Goal: Information Seeking & Learning: Learn about a topic

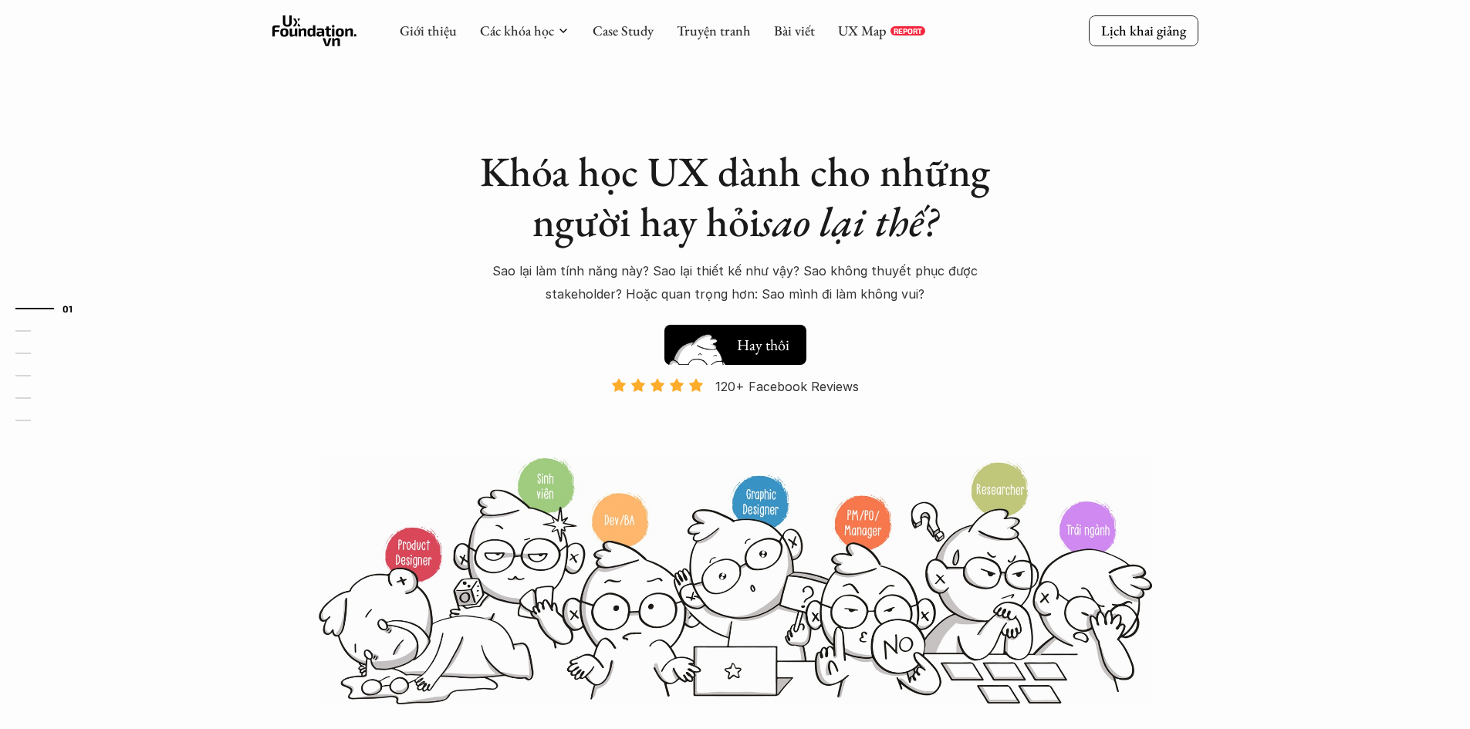
click at [758, 330] on button "Hay thôi Xem thử" at bounding box center [736, 345] width 142 height 40
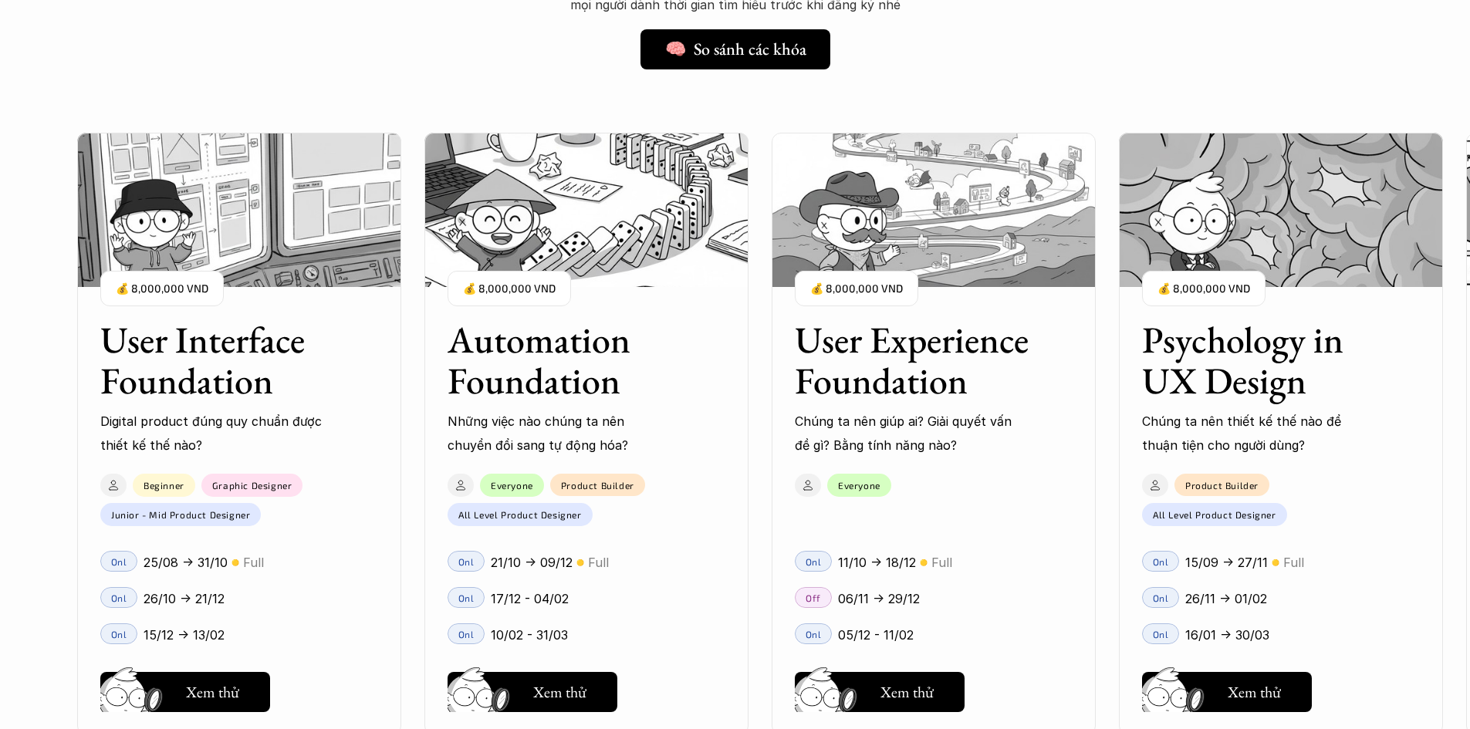
scroll to position [1402, 0]
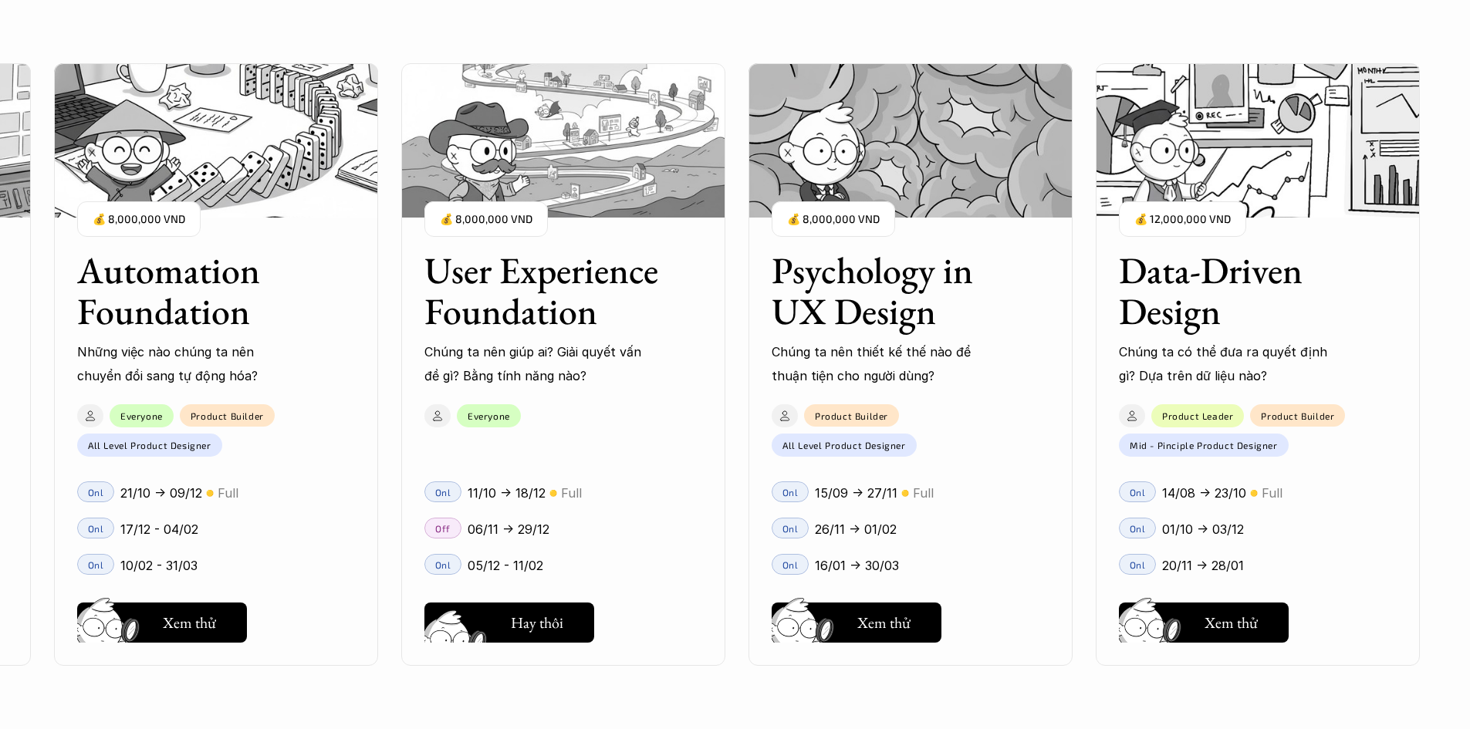
click at [522, 625] on h5 "Xem thử" at bounding box center [536, 627] width 53 height 22
click at [484, 624] on img at bounding box center [458, 645] width 83 height 70
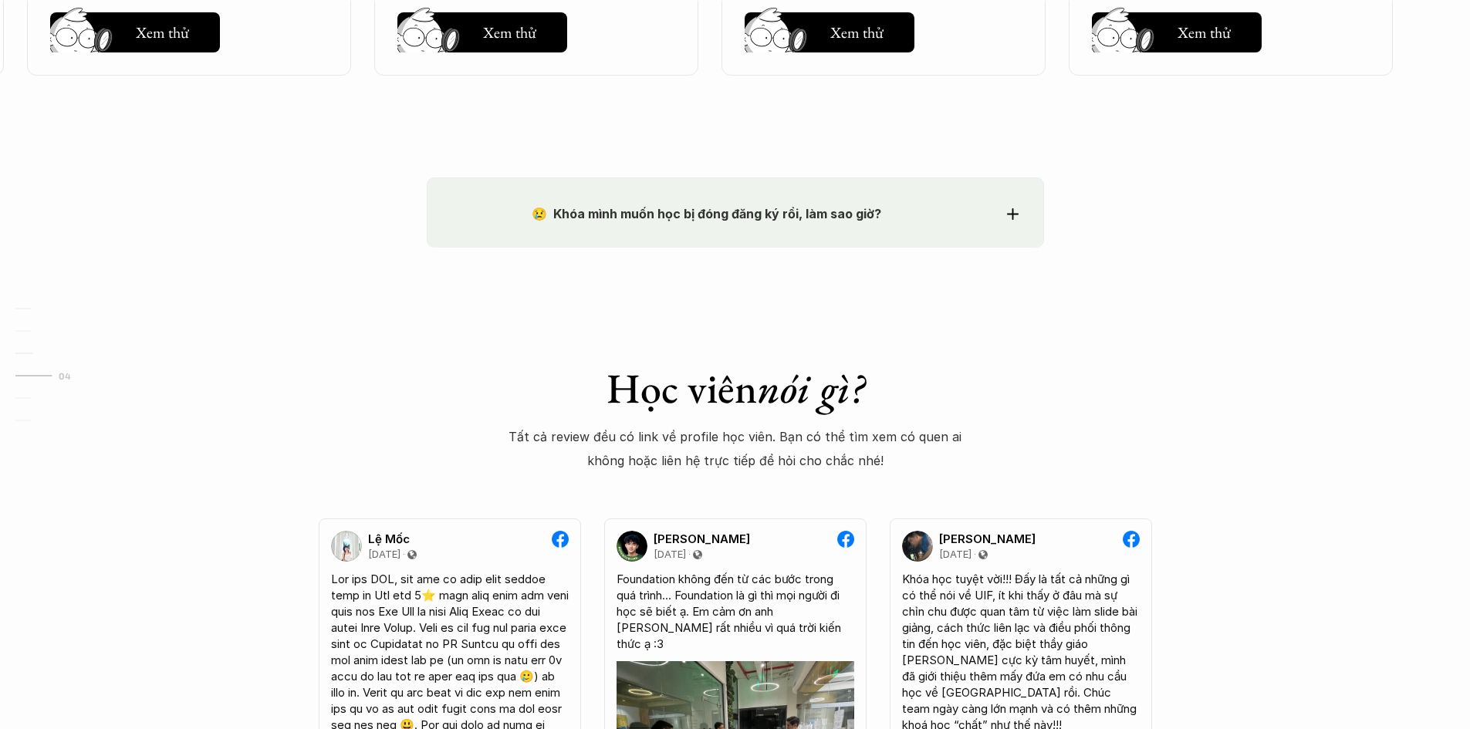
scroll to position [2869, 0]
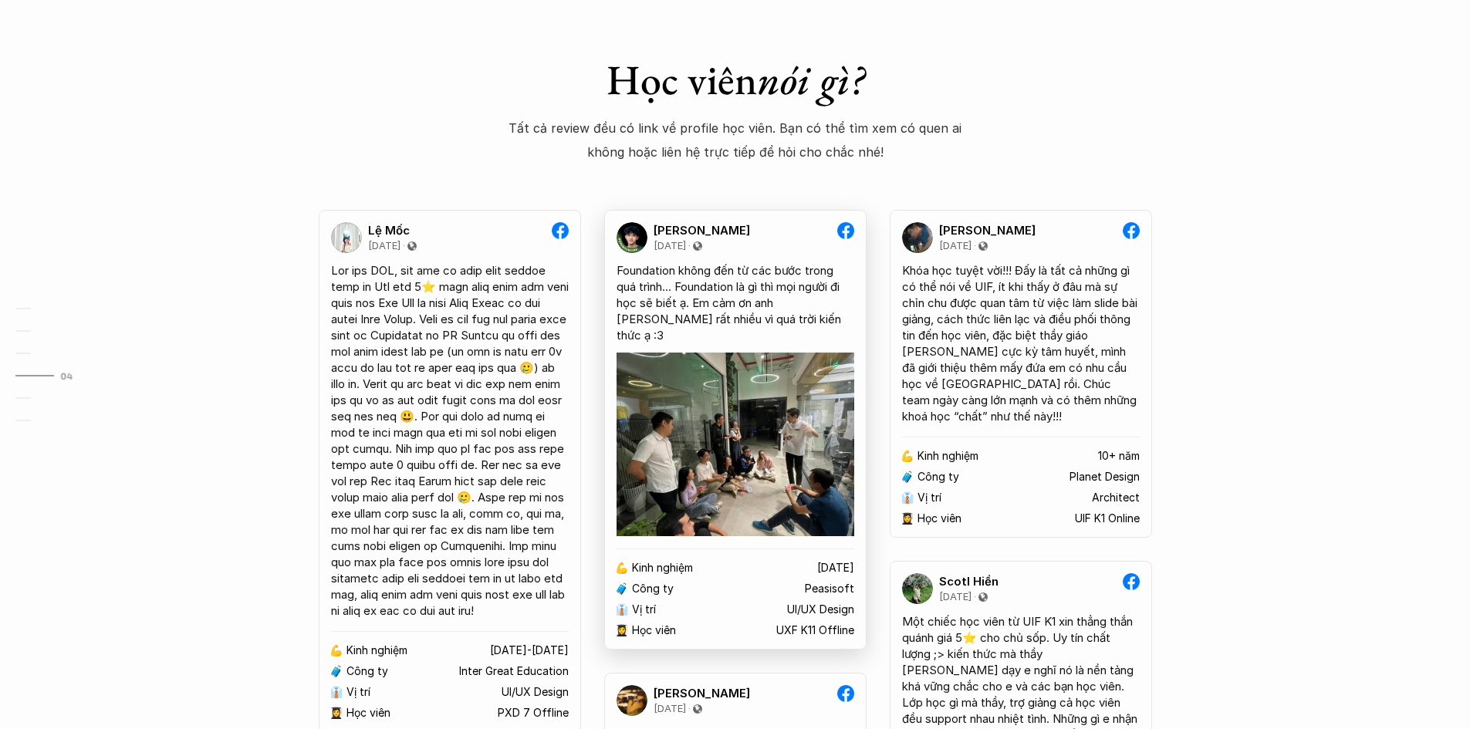
click at [717, 408] on img at bounding box center [736, 445] width 238 height 184
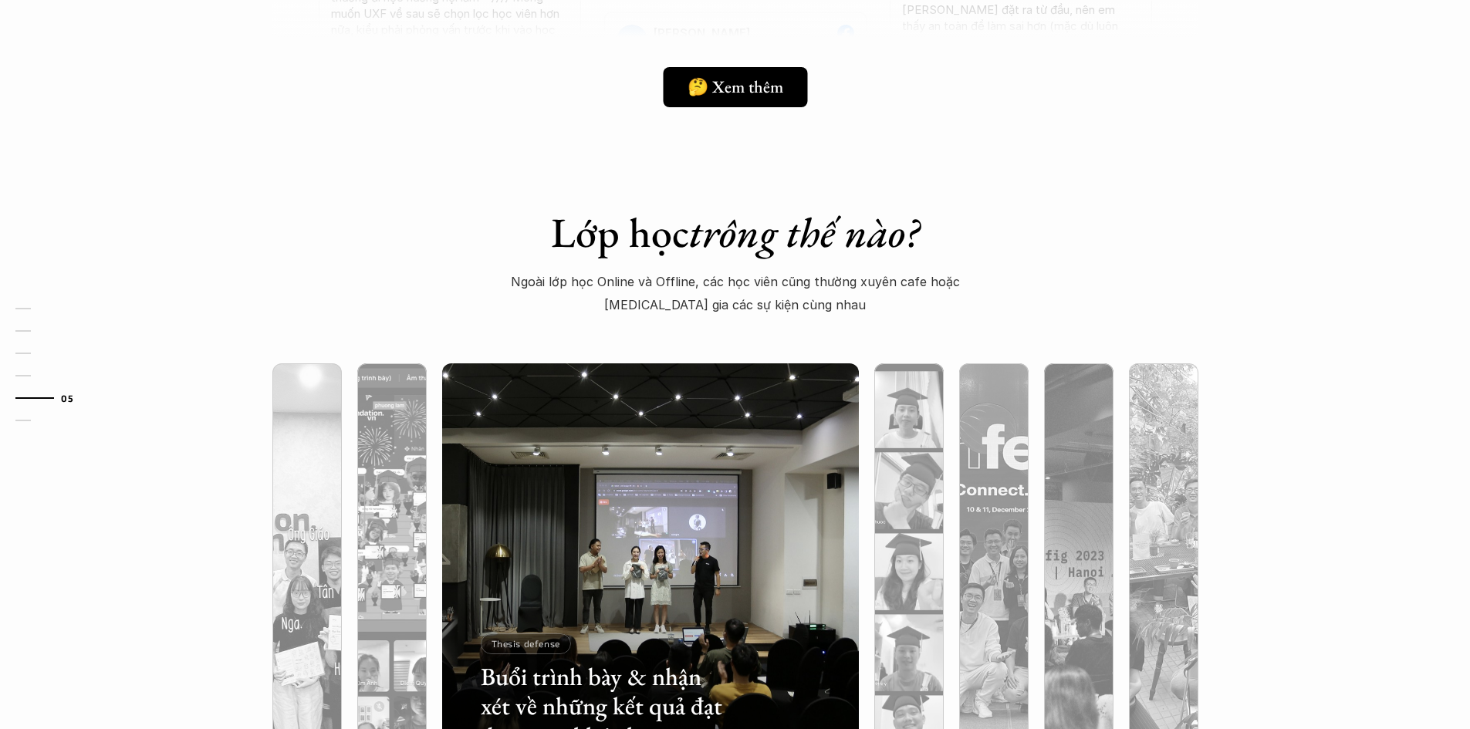
scroll to position [4644, 0]
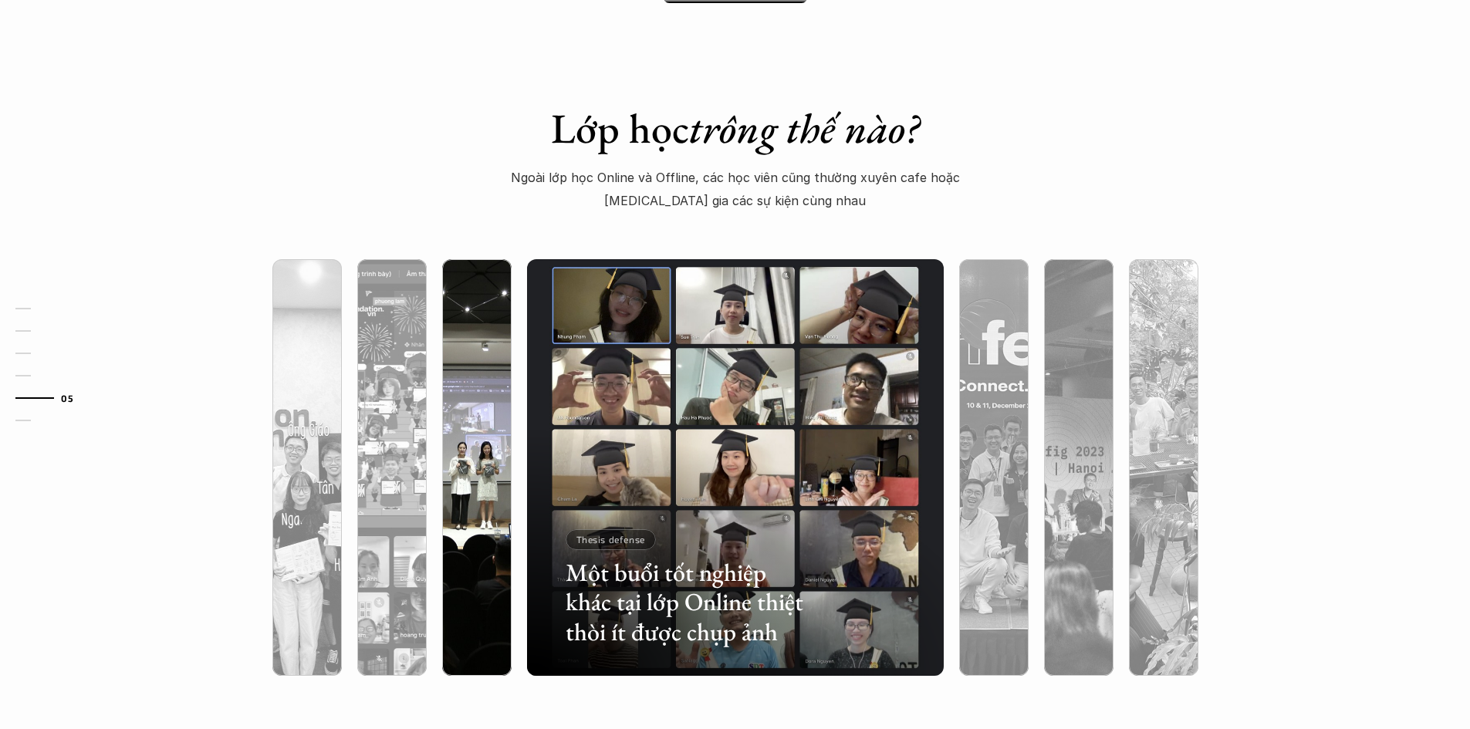
click at [484, 462] on div at bounding box center [476, 550] width 69 height 252
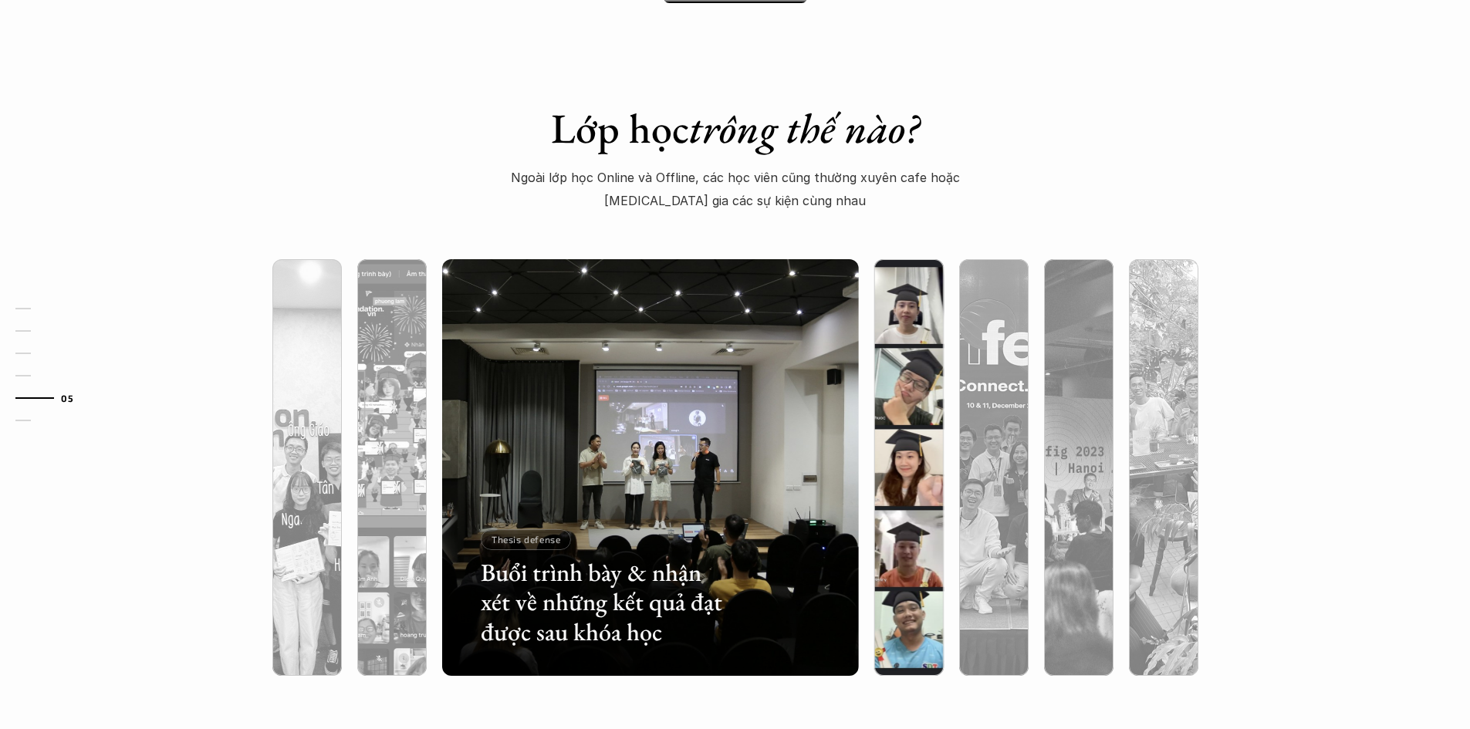
click at [912, 452] on div at bounding box center [908, 550] width 69 height 252
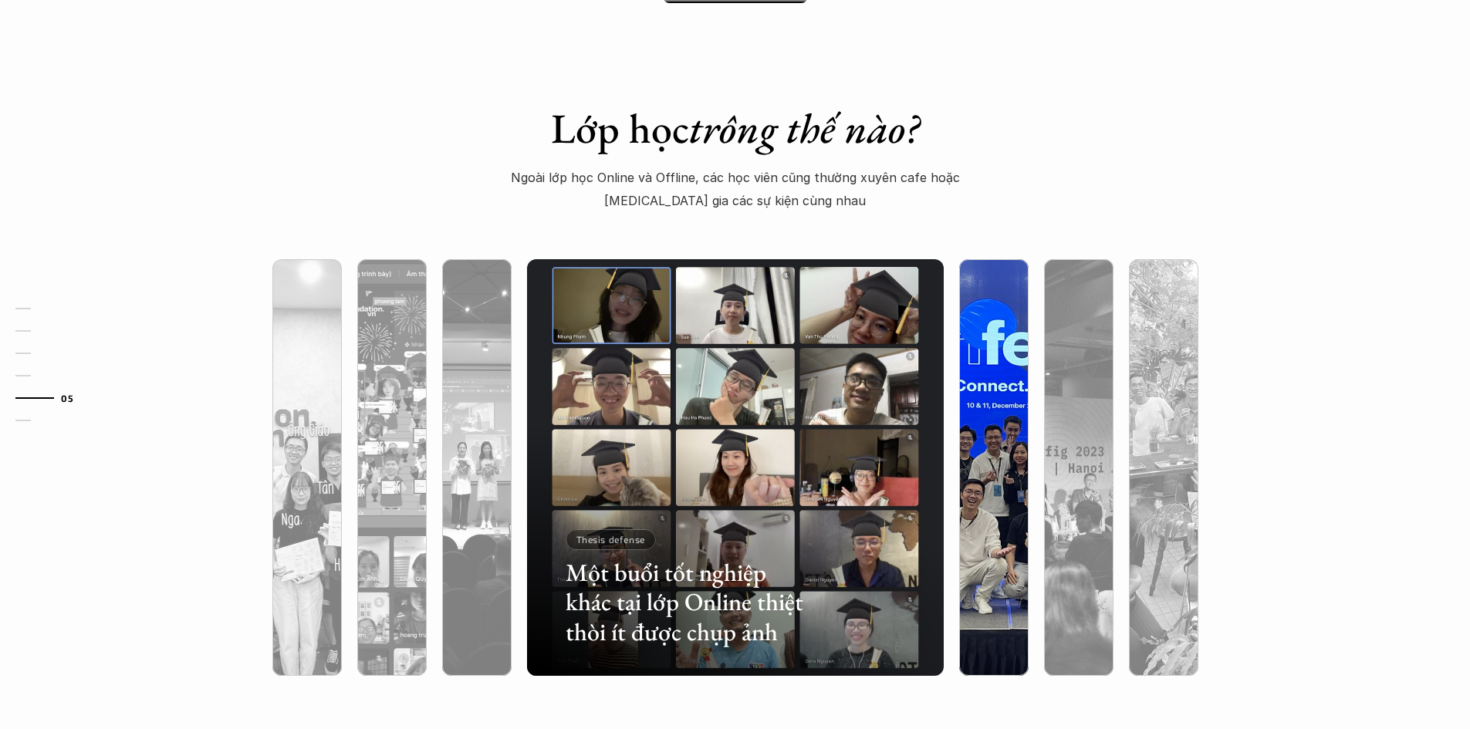
click at [972, 448] on div at bounding box center [993, 550] width 69 height 252
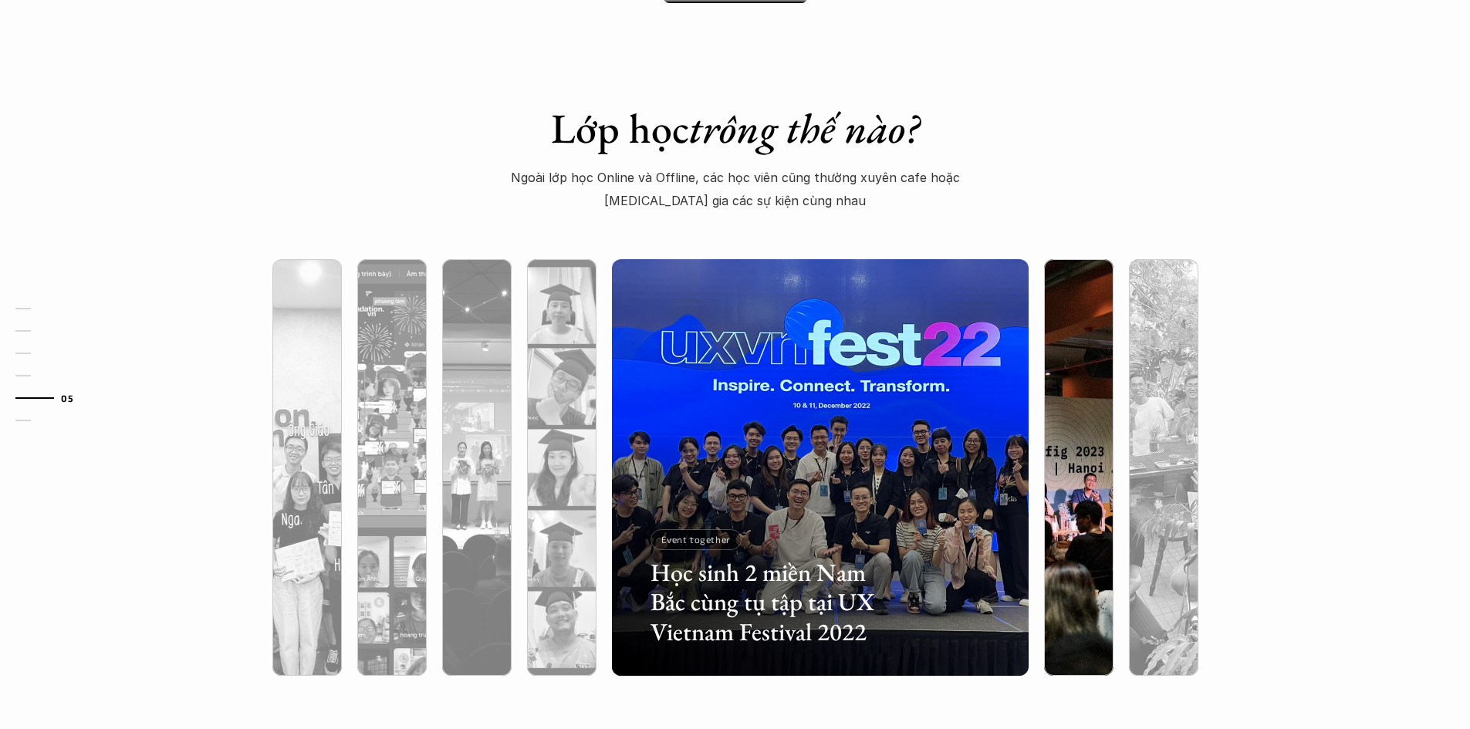
click at [1058, 449] on div at bounding box center [1078, 550] width 69 height 252
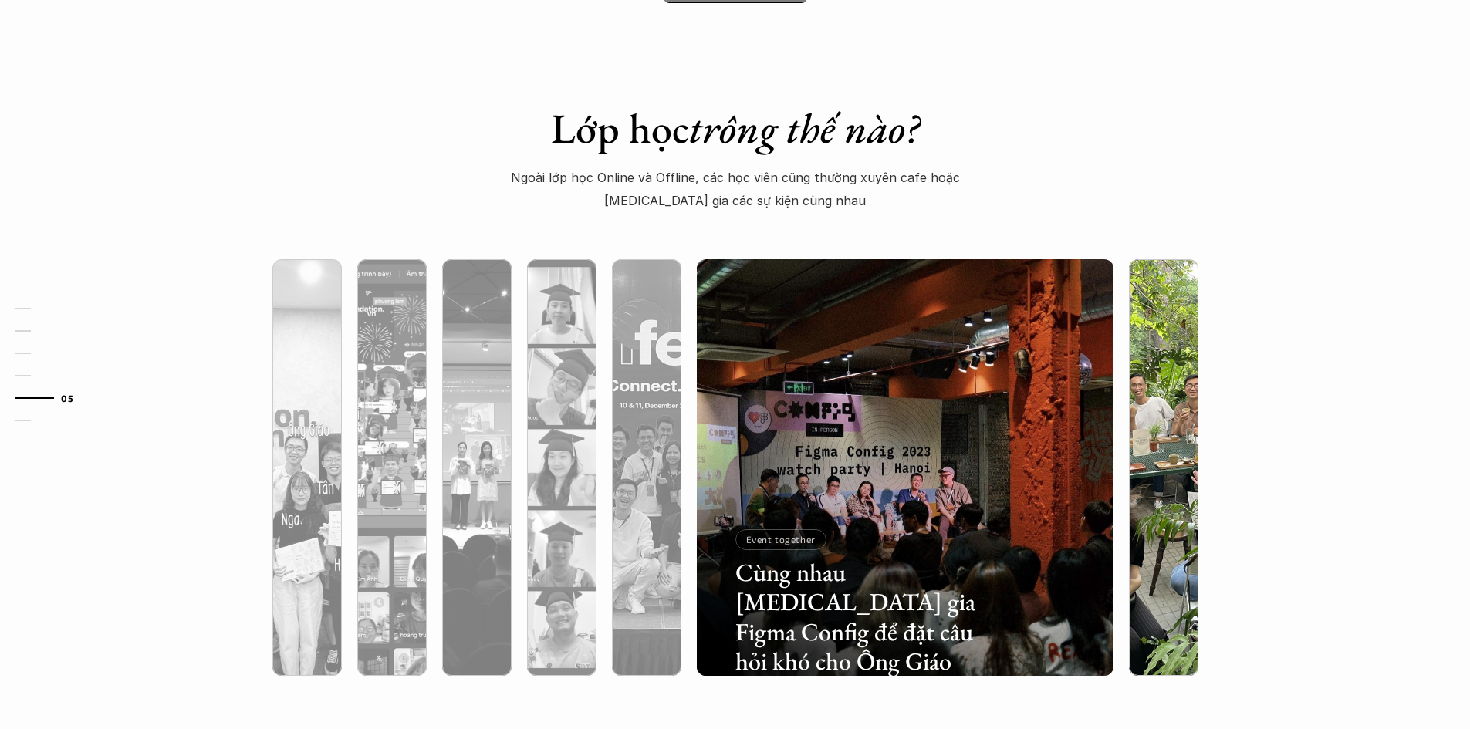
click at [1148, 451] on div at bounding box center [1163, 550] width 69 height 252
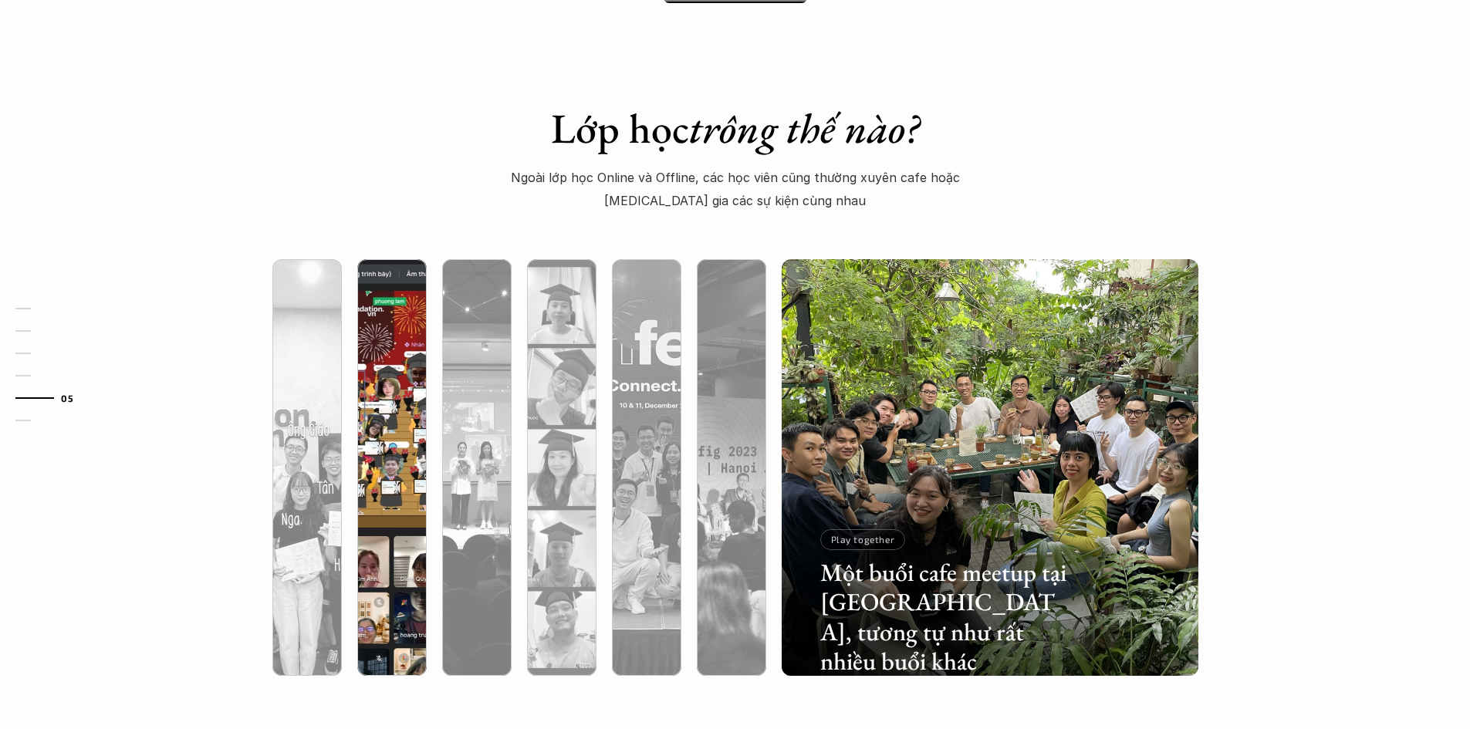
click at [403, 434] on div at bounding box center [391, 550] width 69 height 252
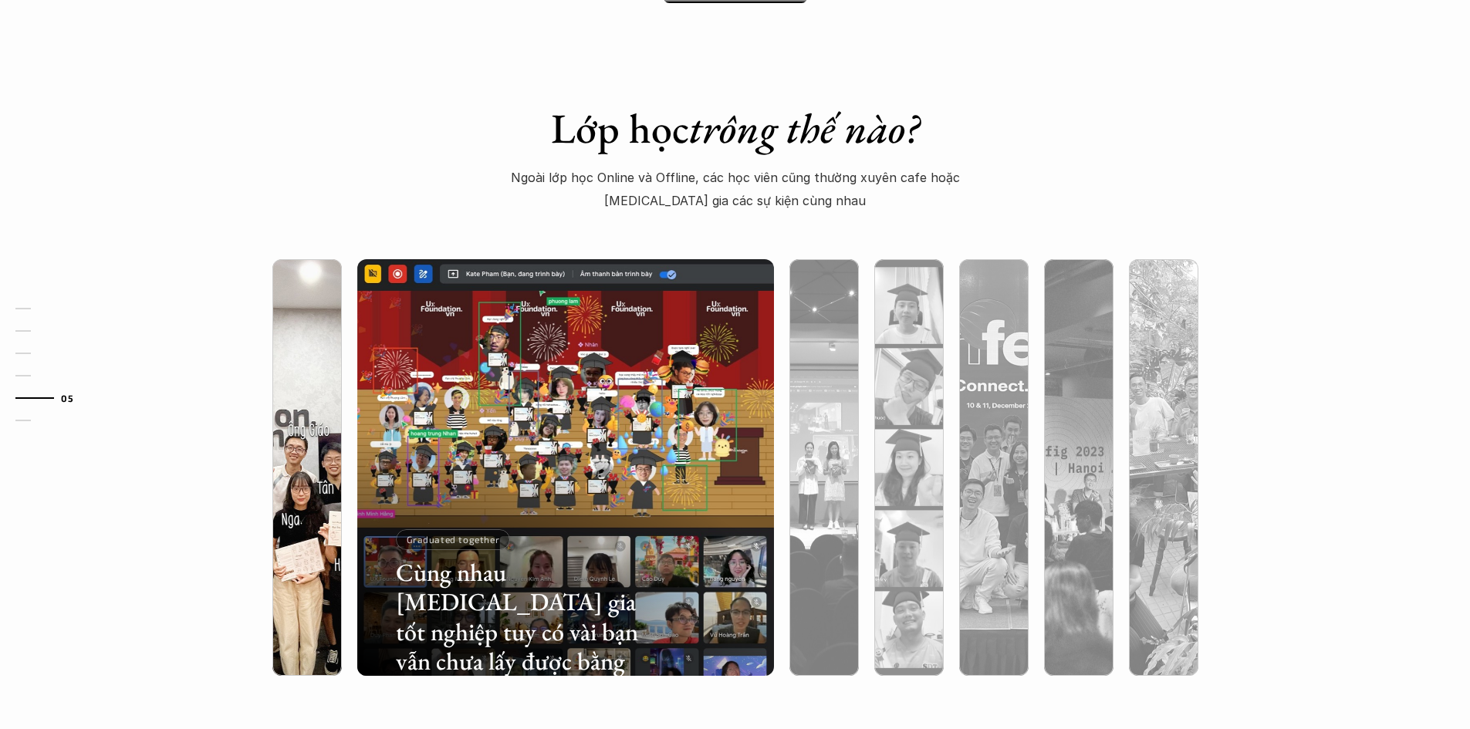
click at [309, 442] on div at bounding box center [306, 550] width 69 height 252
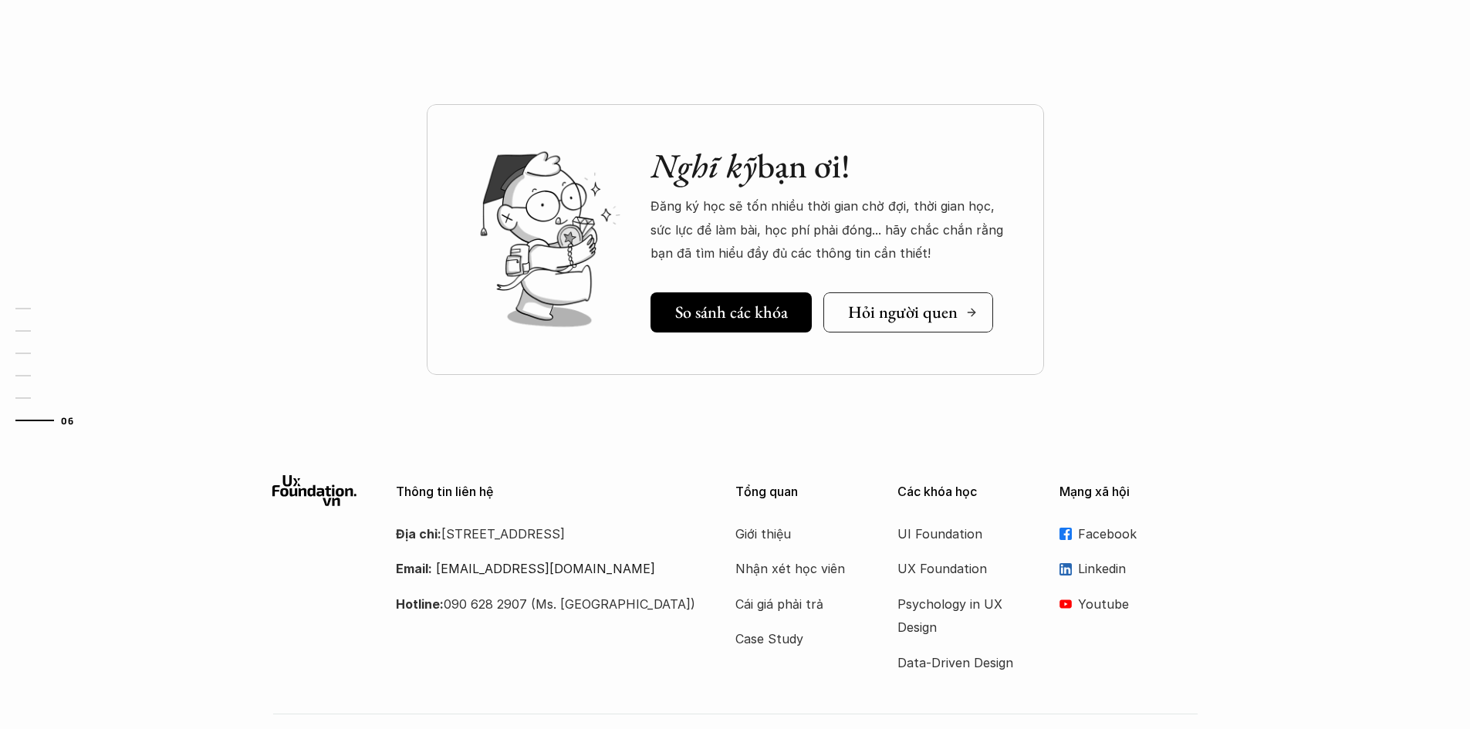
scroll to position [5379, 0]
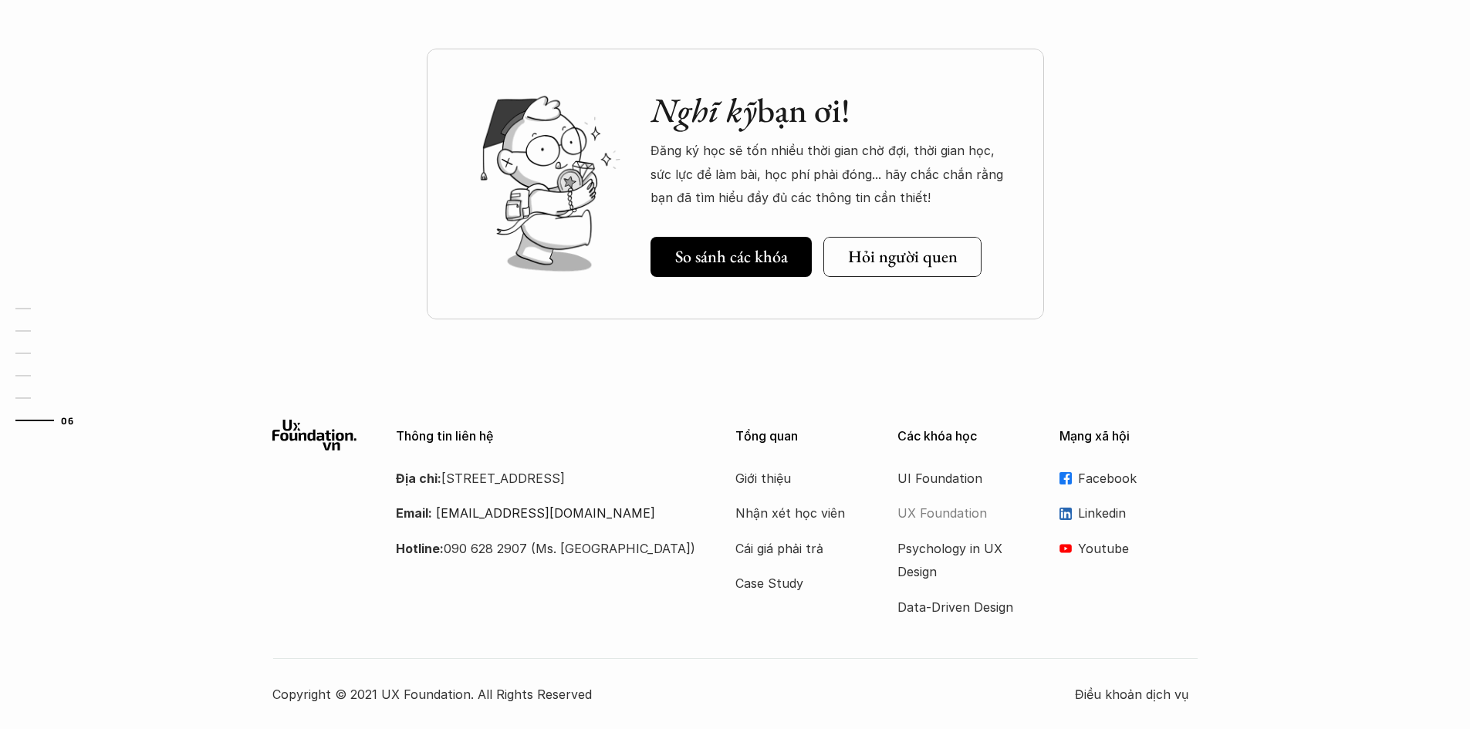
click at [948, 513] on p "UX Foundation" at bounding box center [959, 513] width 123 height 23
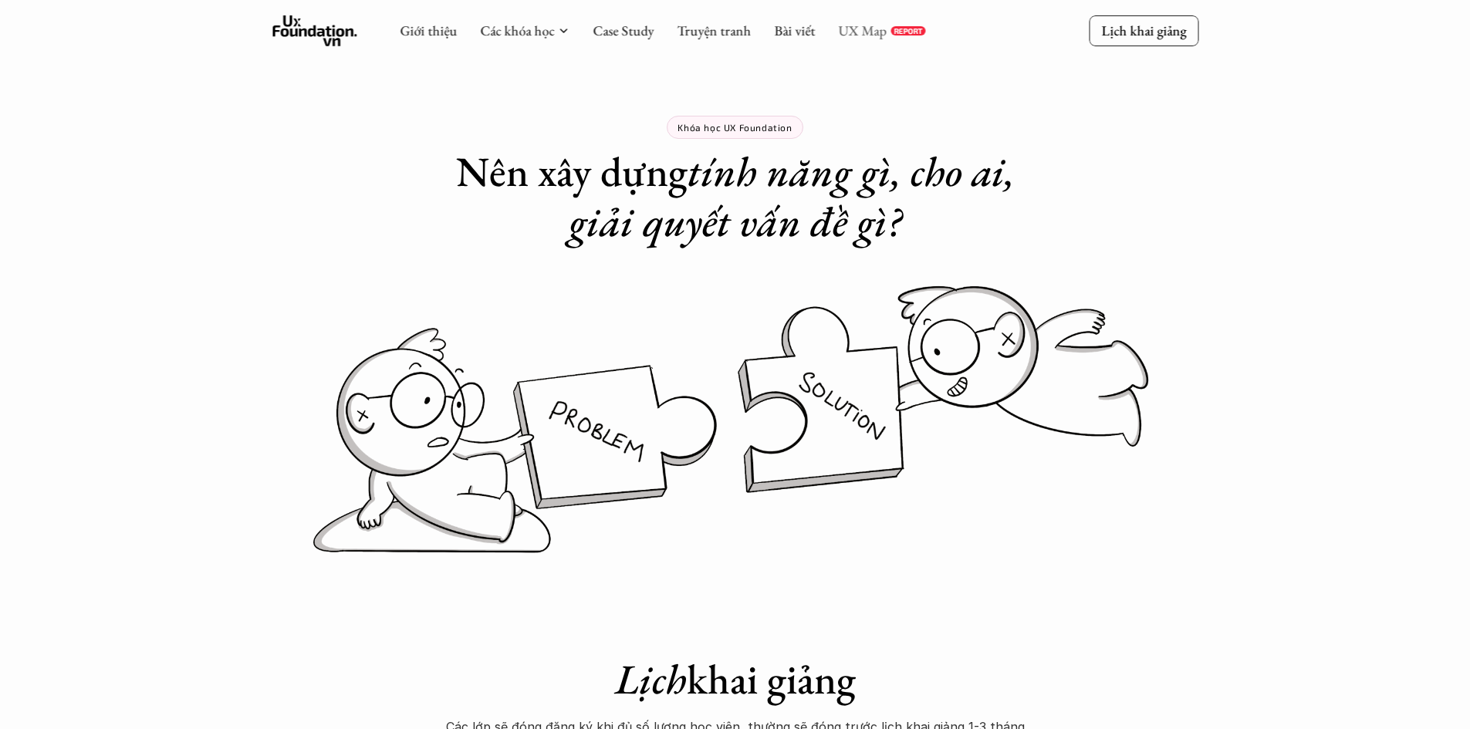
click at [865, 27] on link "UX Map" at bounding box center [862, 31] width 49 height 18
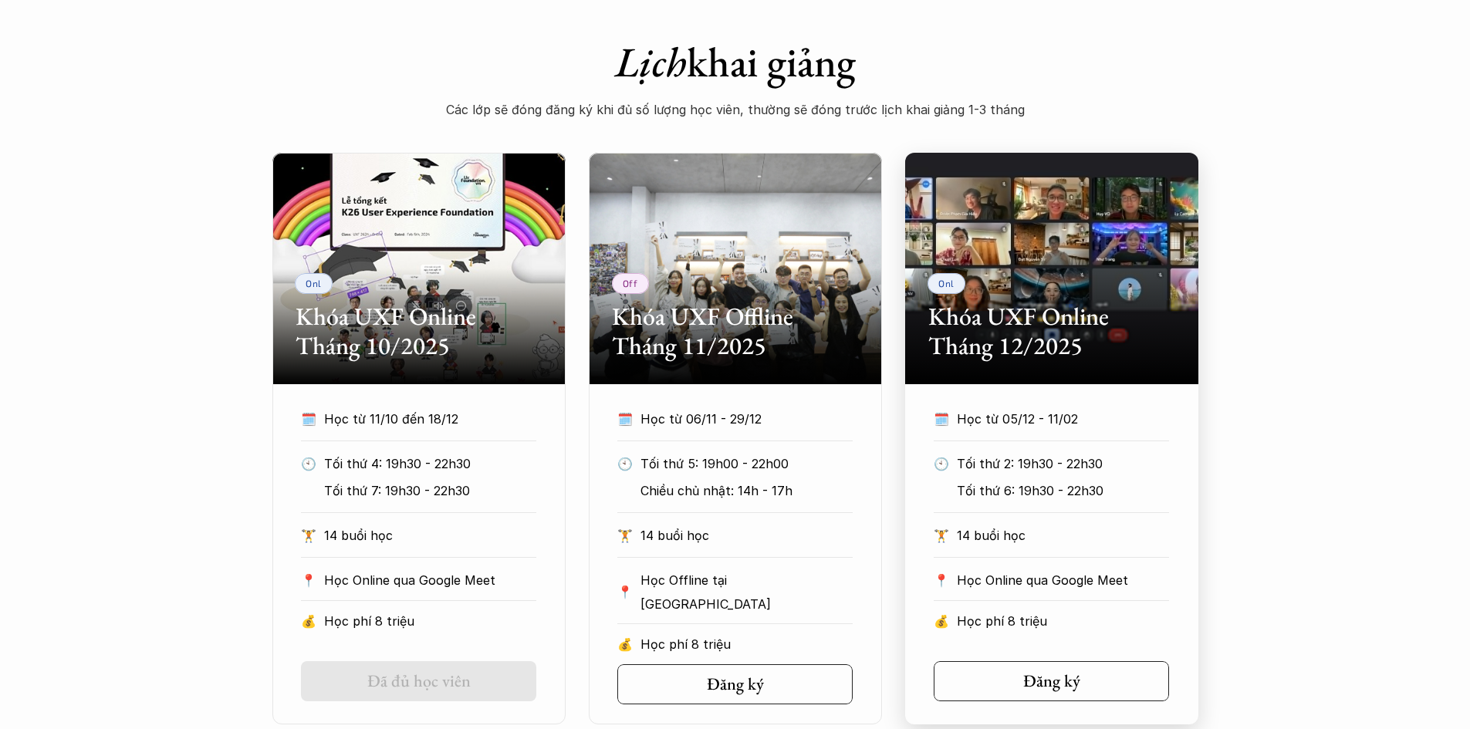
scroll to position [695, 0]
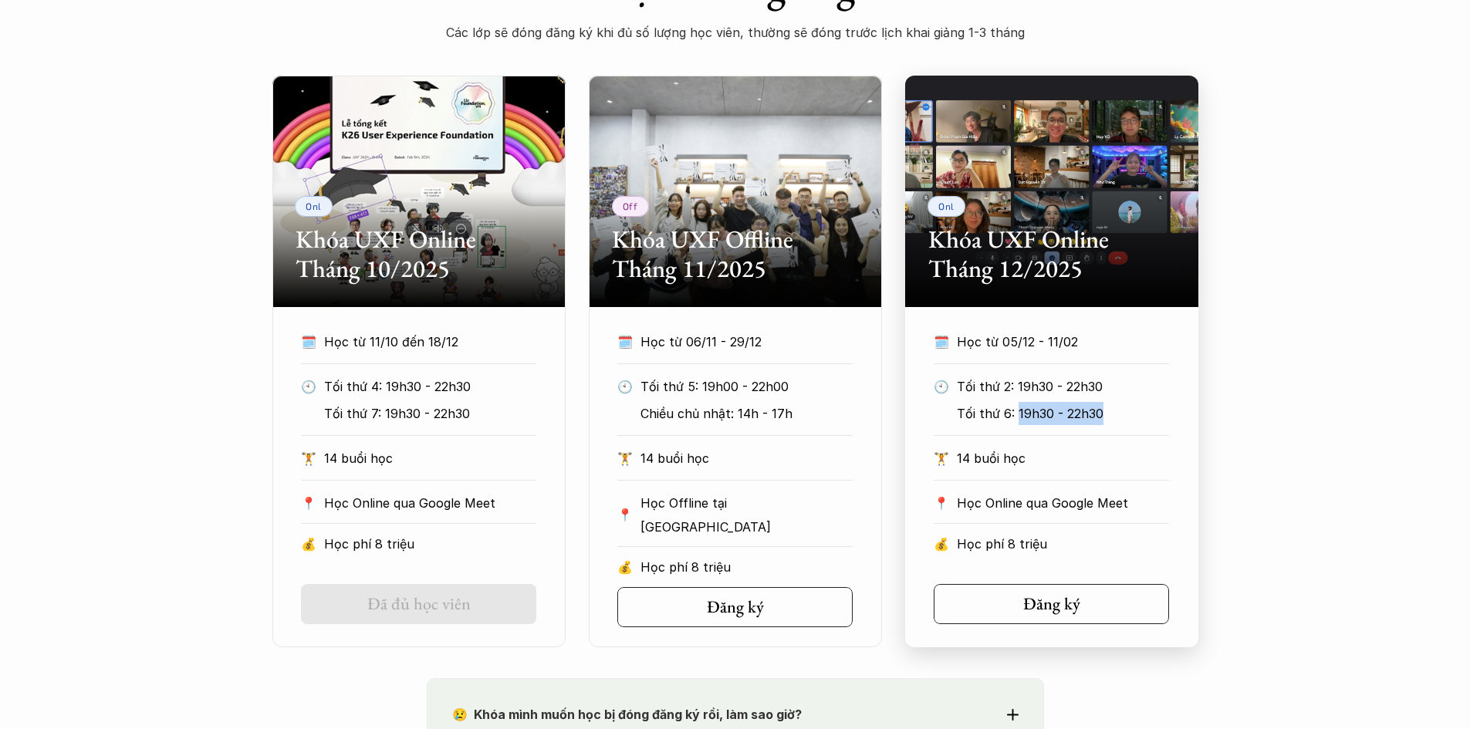
drag, startPoint x: 1016, startPoint y: 408, endPoint x: 1114, endPoint y: 418, distance: 98.5
click at [1114, 418] on p "Tối thứ 6: 19h30 - 22h30" at bounding box center [1063, 413] width 212 height 23
click at [1029, 412] on p "Tối thứ 6: 19h30 - 22h30" at bounding box center [1063, 413] width 212 height 23
drag, startPoint x: 1016, startPoint y: 411, endPoint x: 1114, endPoint y: 420, distance: 97.7
click at [1114, 420] on p "Tối thứ 6: 19h30 - 22h30" at bounding box center [1063, 413] width 212 height 23
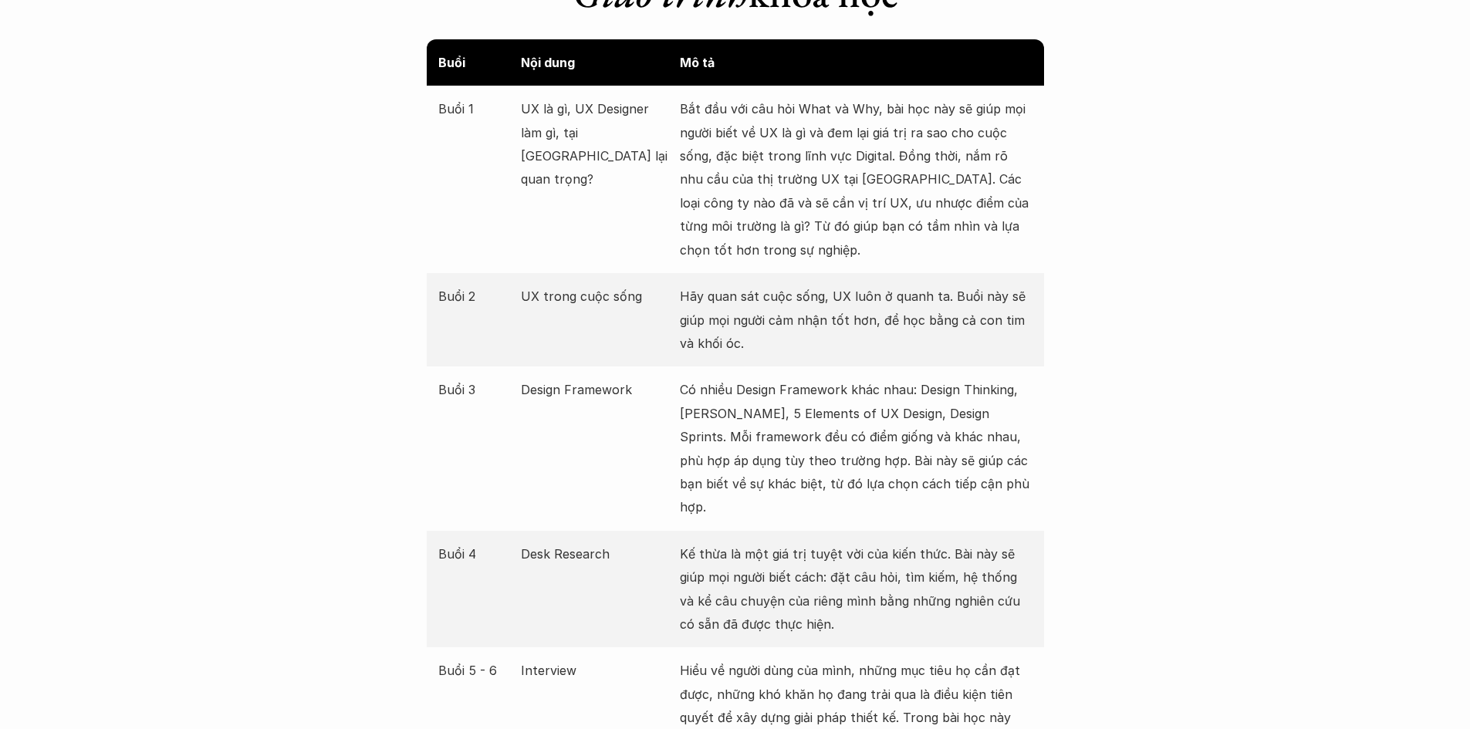
scroll to position [2084, 0]
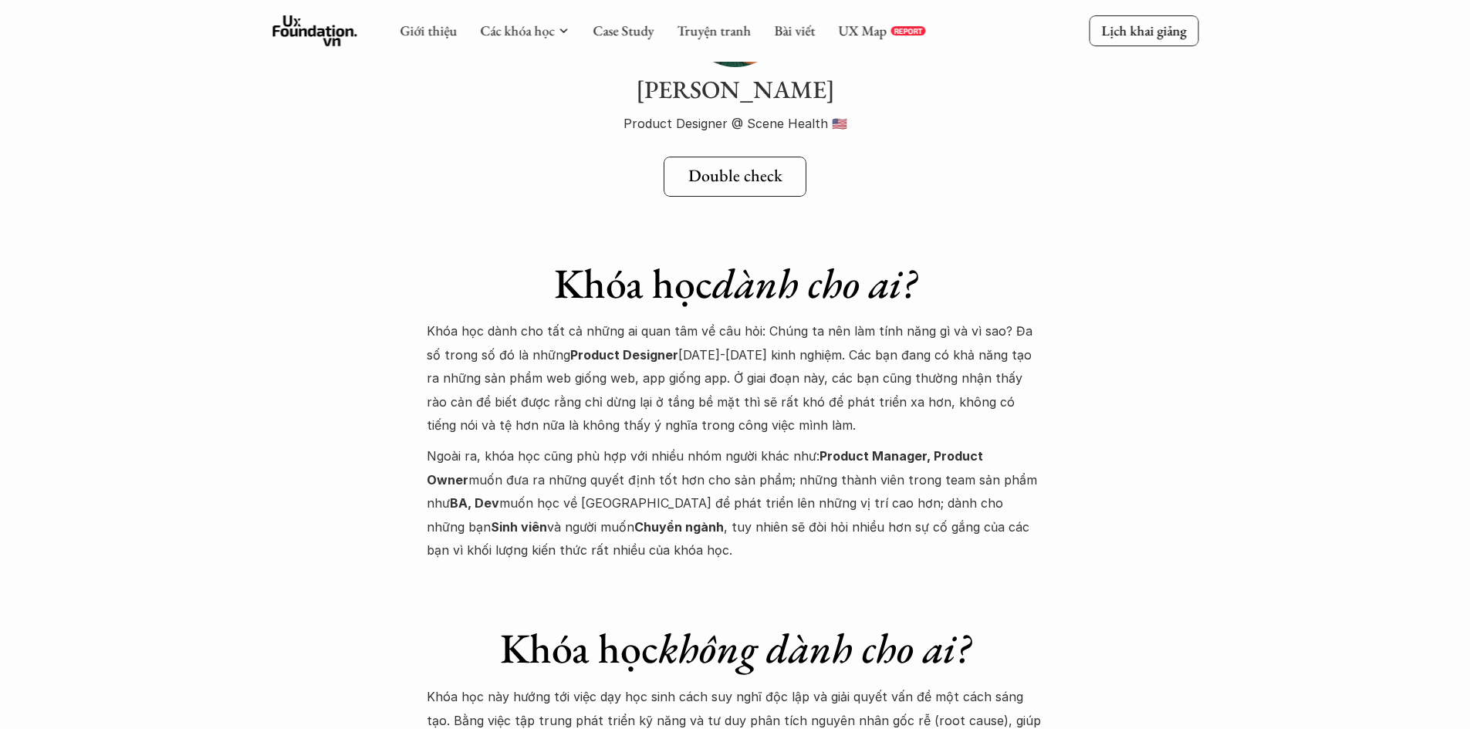
scroll to position [5486, 0]
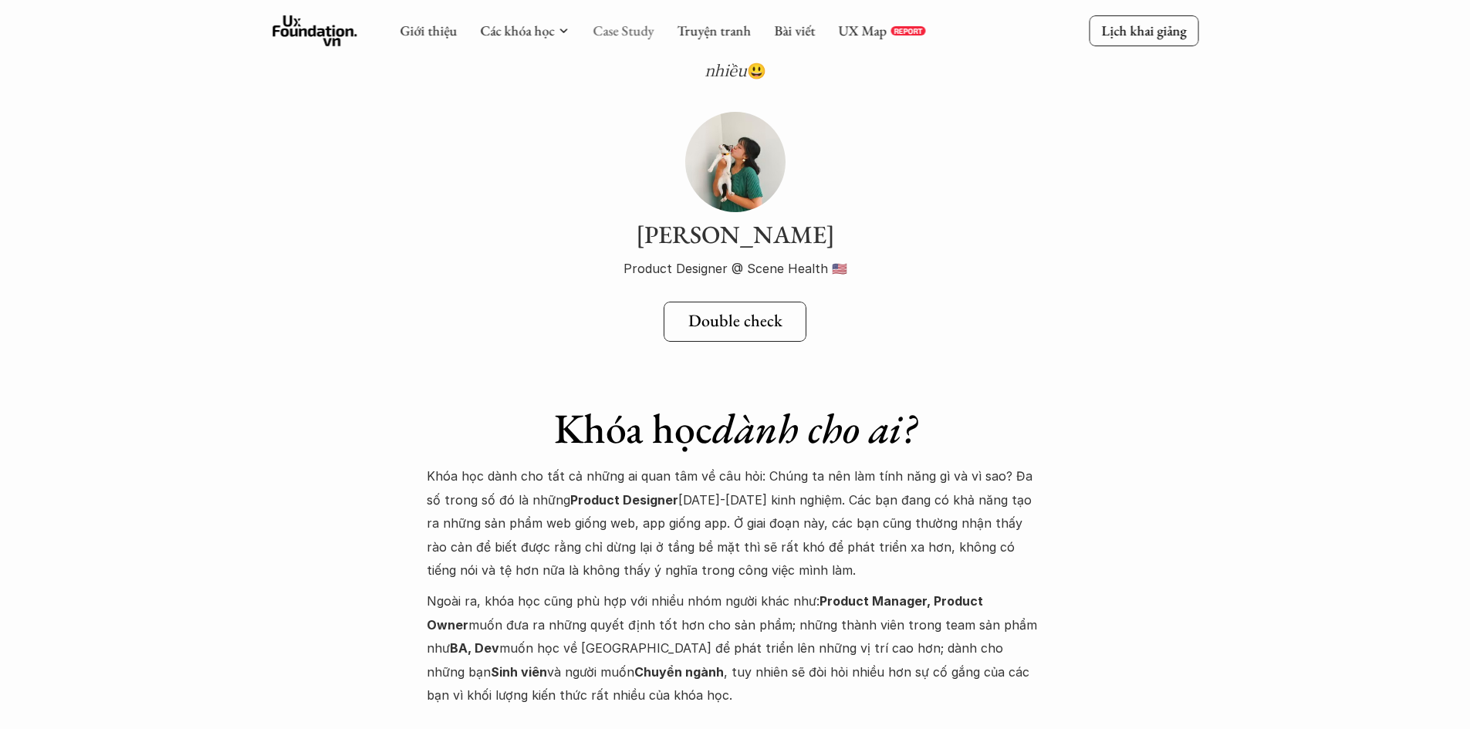
click at [633, 35] on link "Case Study" at bounding box center [623, 31] width 61 height 18
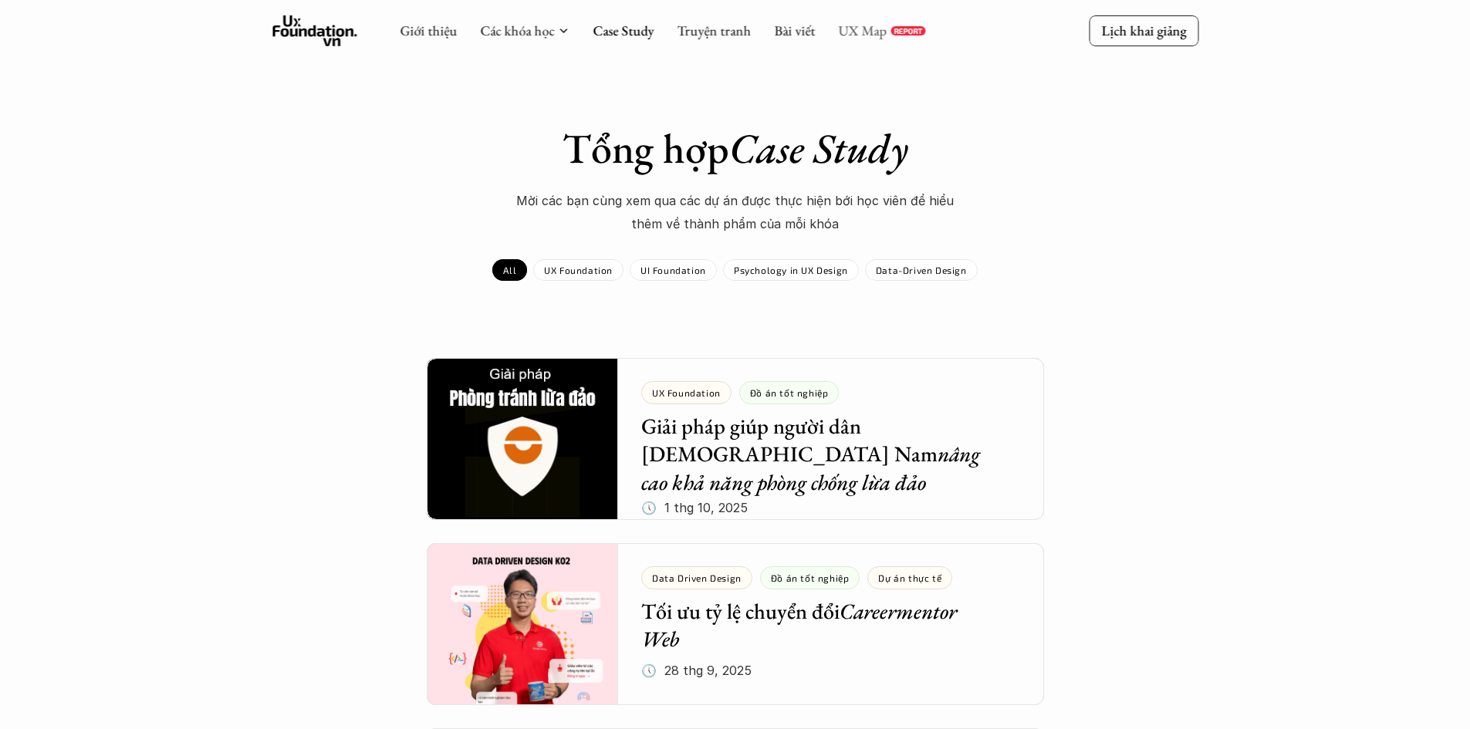
click at [884, 34] on link "UX Map" at bounding box center [862, 31] width 49 height 18
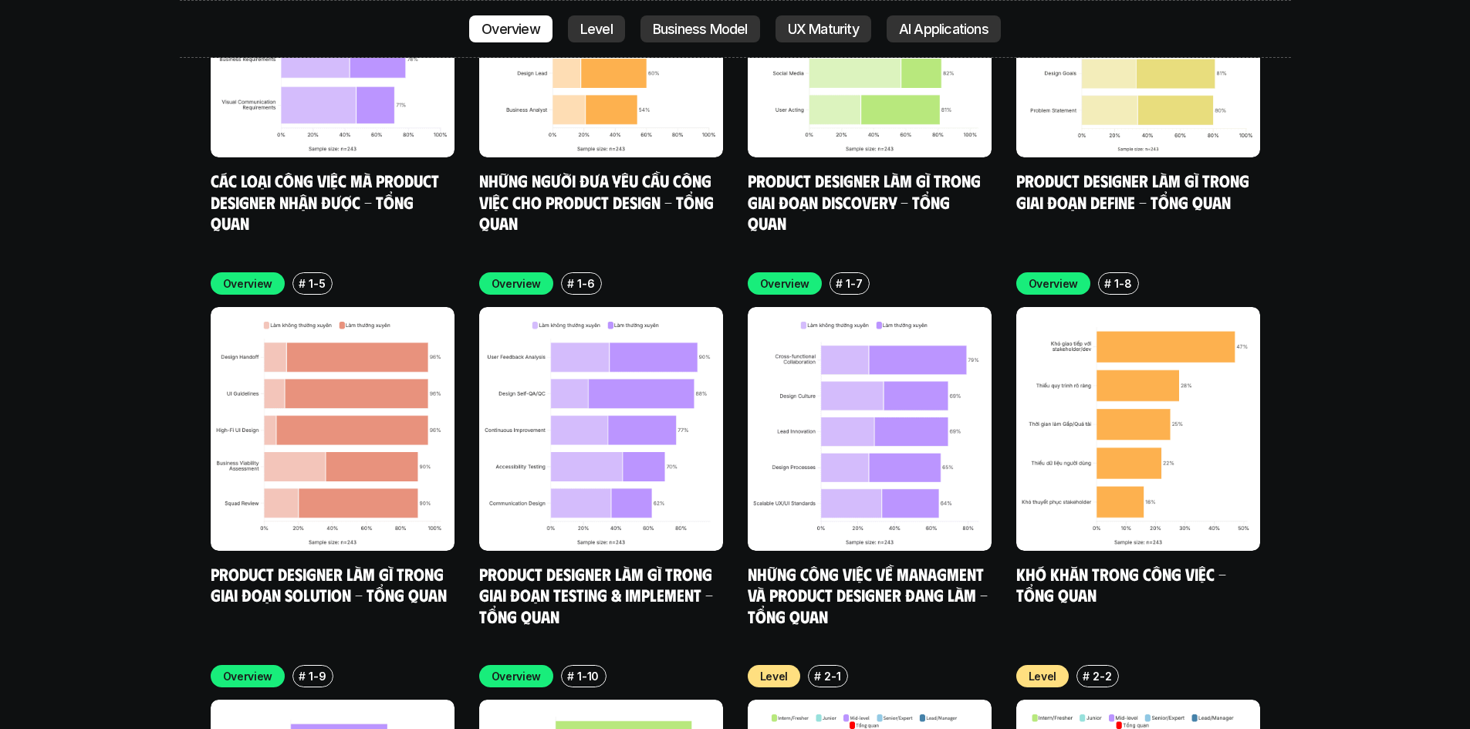
scroll to position [5788, 0]
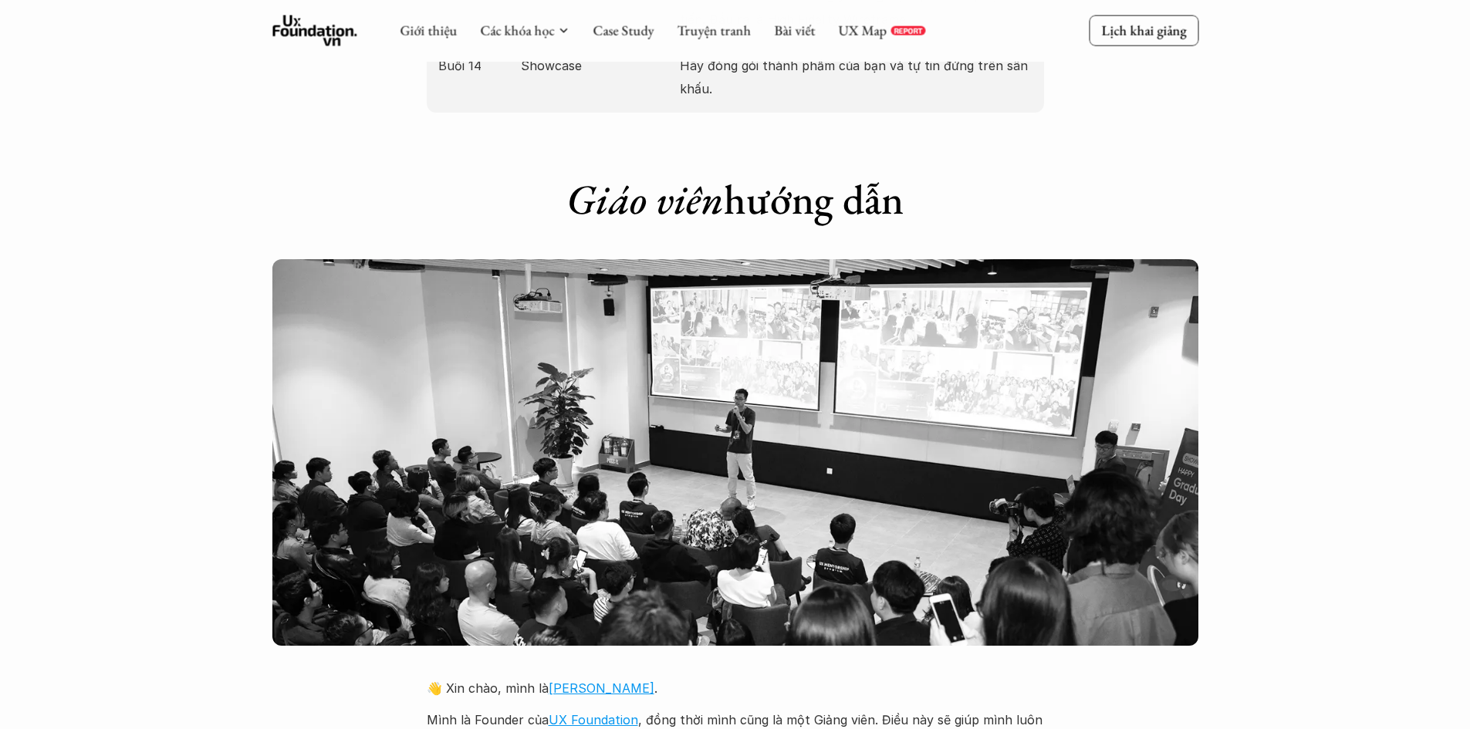
scroll to position [3242, 0]
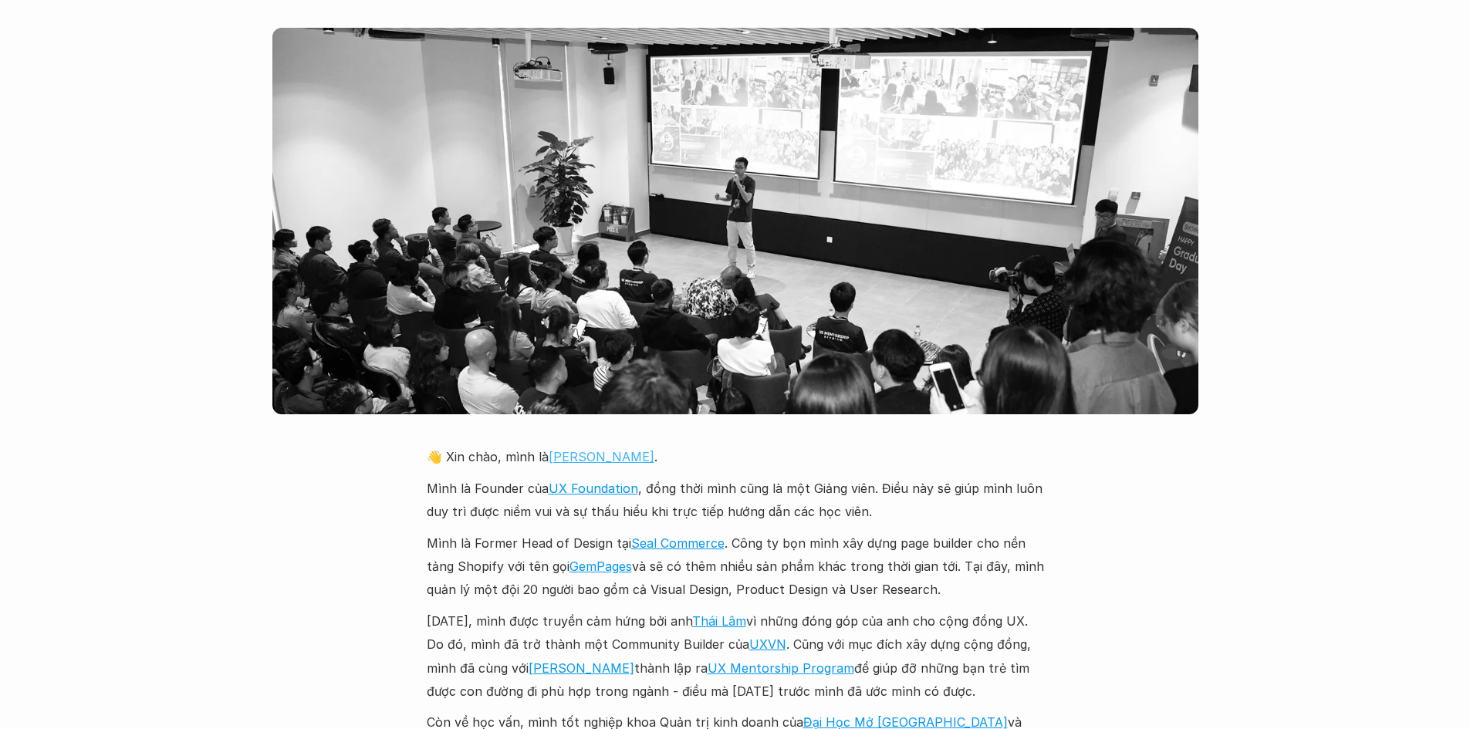
click at [572, 449] on link "Chung" at bounding box center [602, 456] width 106 height 15
click at [674, 536] on link "Seal Commerce" at bounding box center [677, 543] width 93 height 15
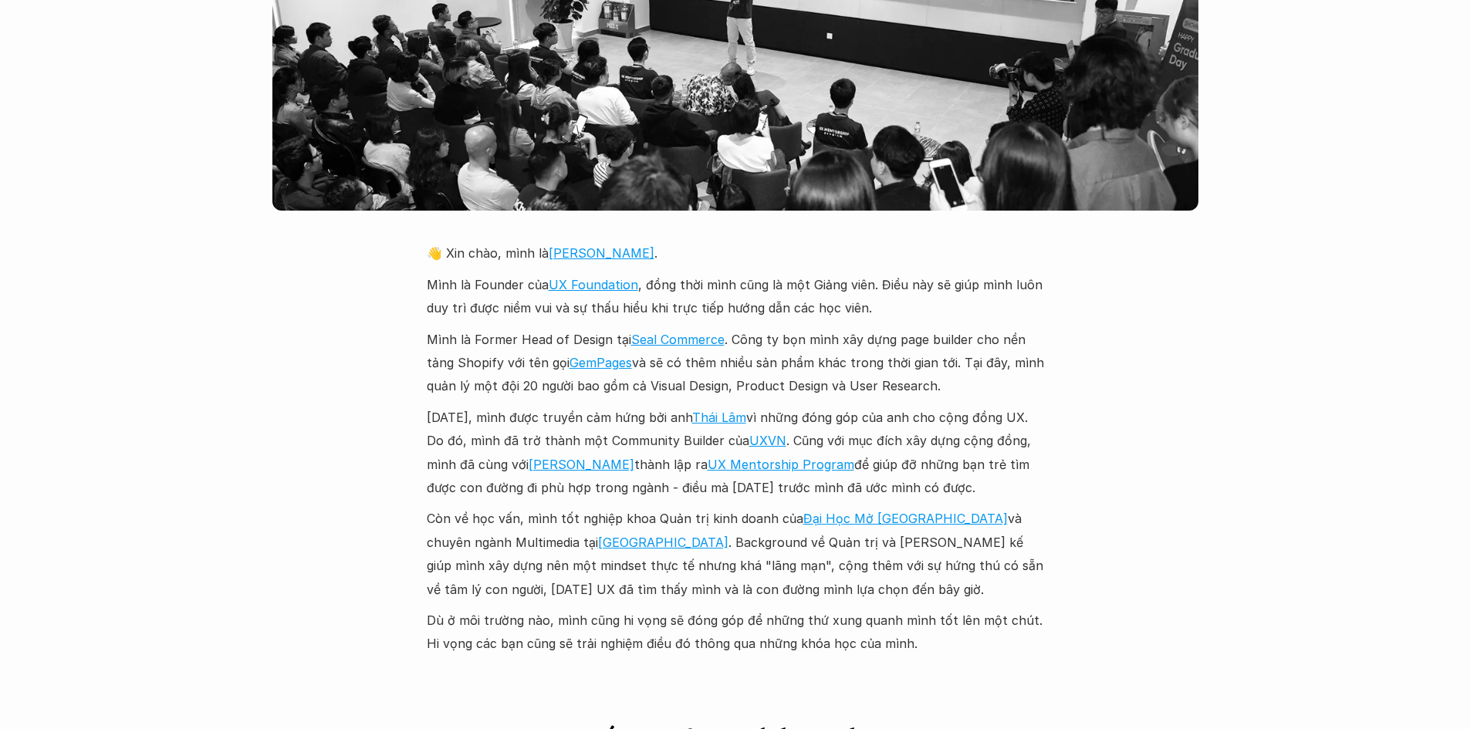
scroll to position [3473, 0]
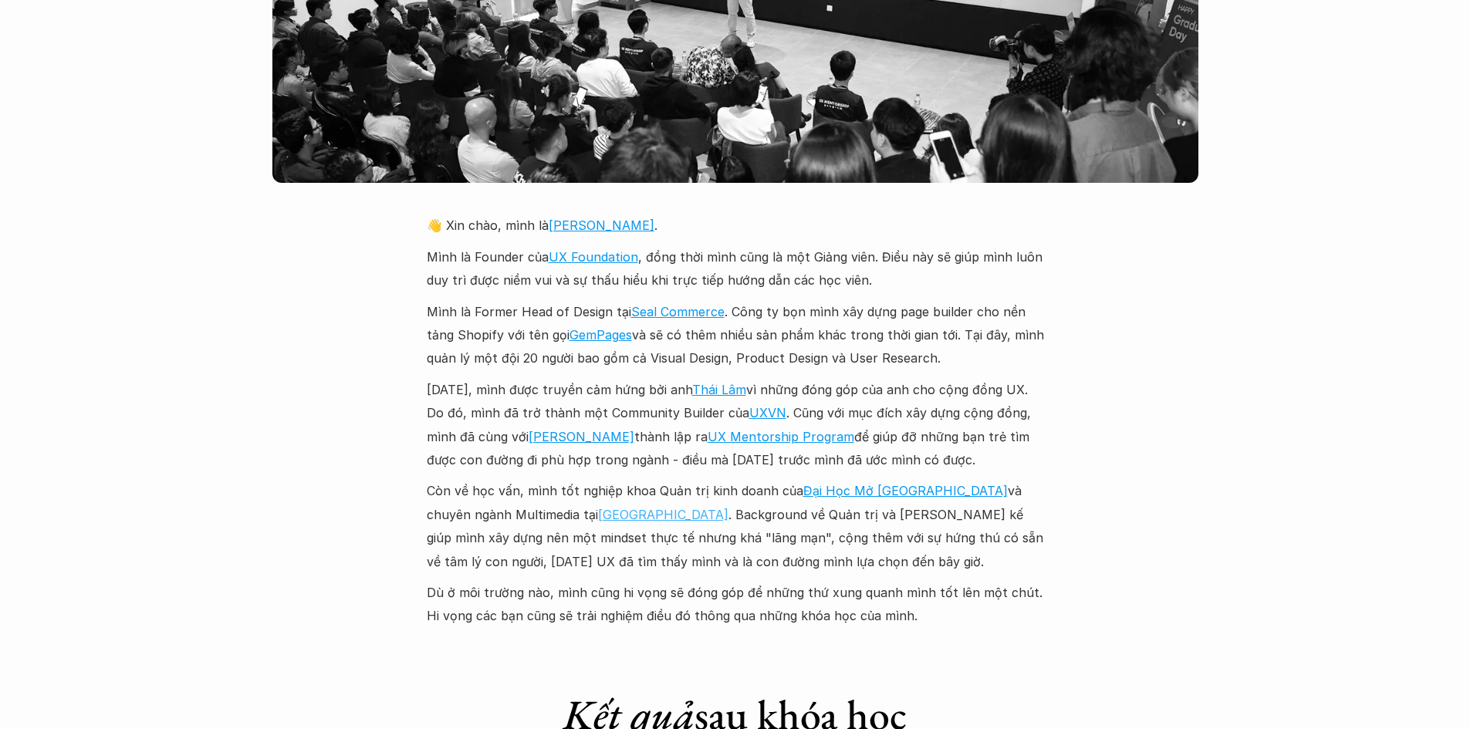
click at [598, 507] on link "FPT Arena" at bounding box center [663, 514] width 130 height 15
click at [748, 429] on link "UX Mentorship Program" at bounding box center [781, 436] width 147 height 15
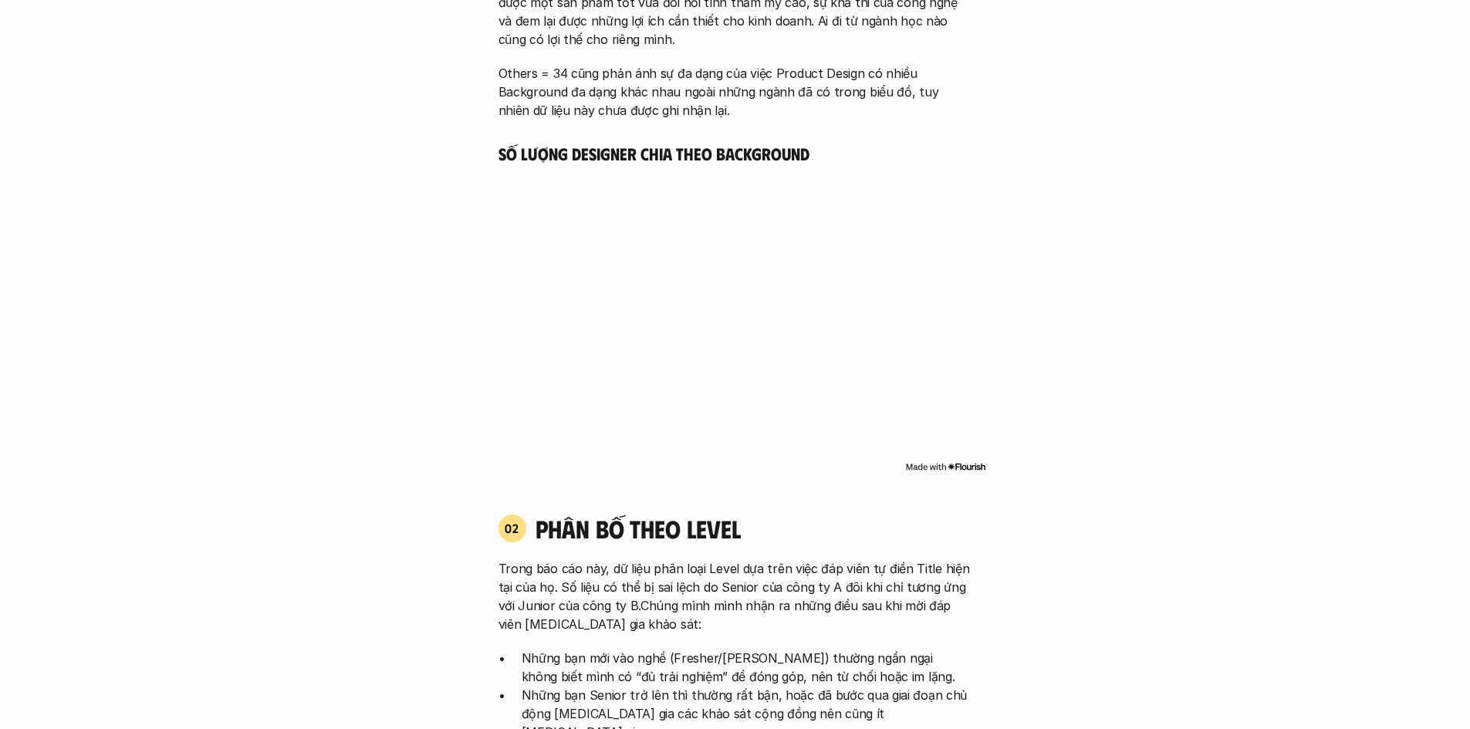
scroll to position [2315, 0]
